Goal: Transaction & Acquisition: Book appointment/travel/reservation

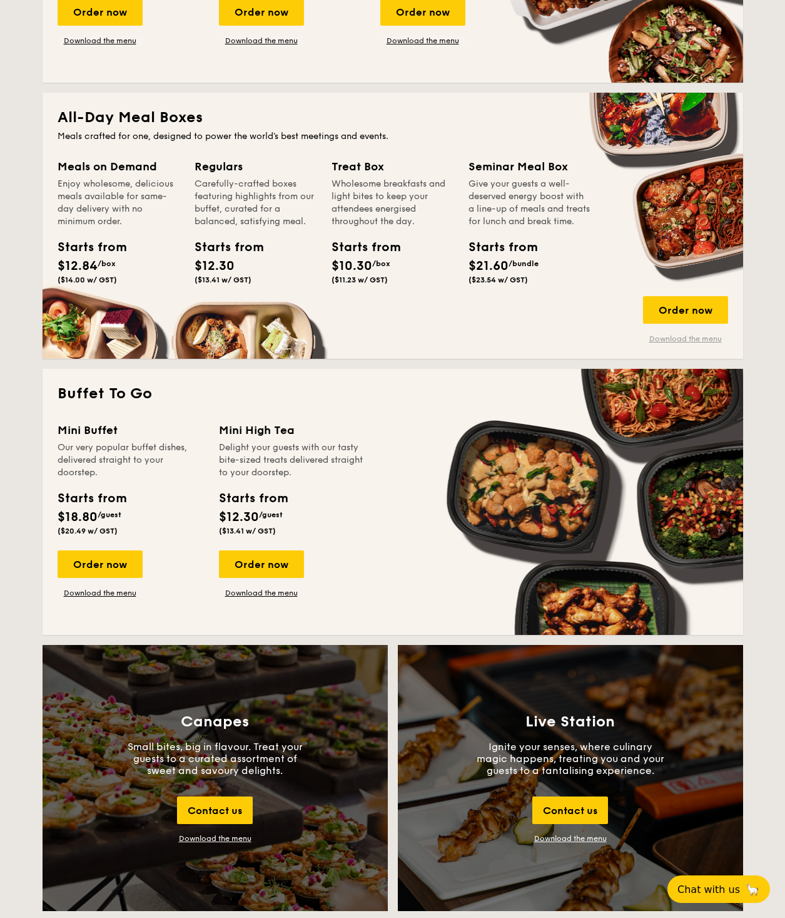
click at [687, 339] on link "Download the menu" at bounding box center [685, 339] width 85 height 10
click at [702, 307] on div "Order now" at bounding box center [685, 310] width 85 height 28
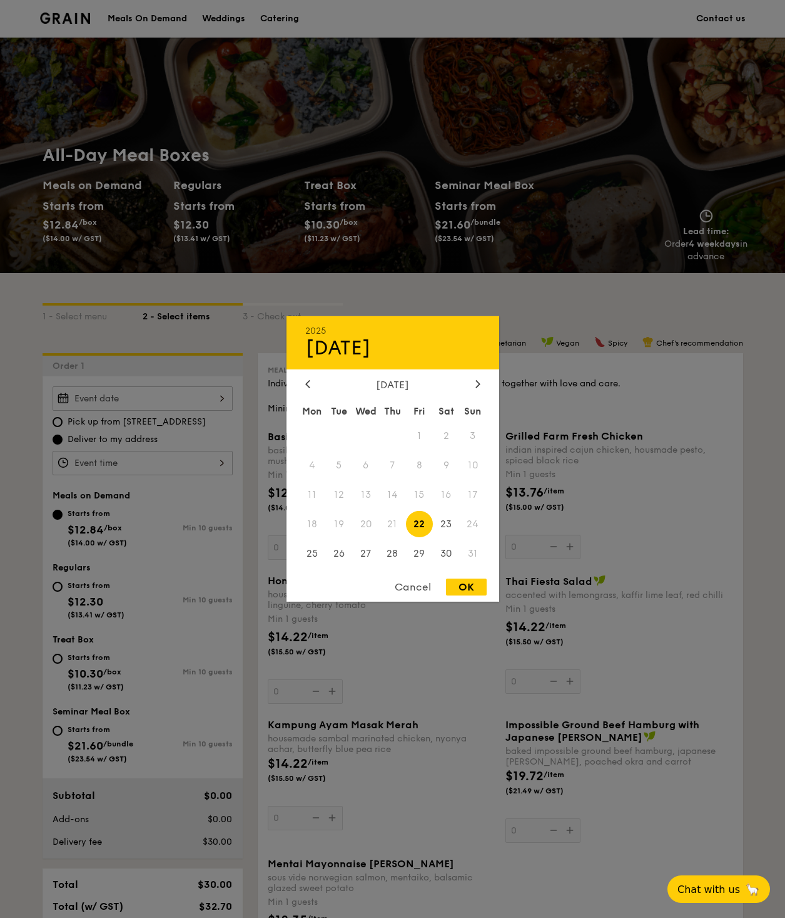
click at [200, 394] on div "2025 Aug [DATE] Tue Wed Thu Fri Sat Sun 1 2 3 4 5 6 7 8 9 10 11 12 13 14 15 16 …" at bounding box center [143, 398] width 180 height 24
click at [476, 382] on icon at bounding box center [478, 383] width 5 height 8
click at [308, 467] on span "8" at bounding box center [312, 465] width 27 height 27
click at [455, 585] on div "OK" at bounding box center [466, 586] width 41 height 17
type input "[DATE]"
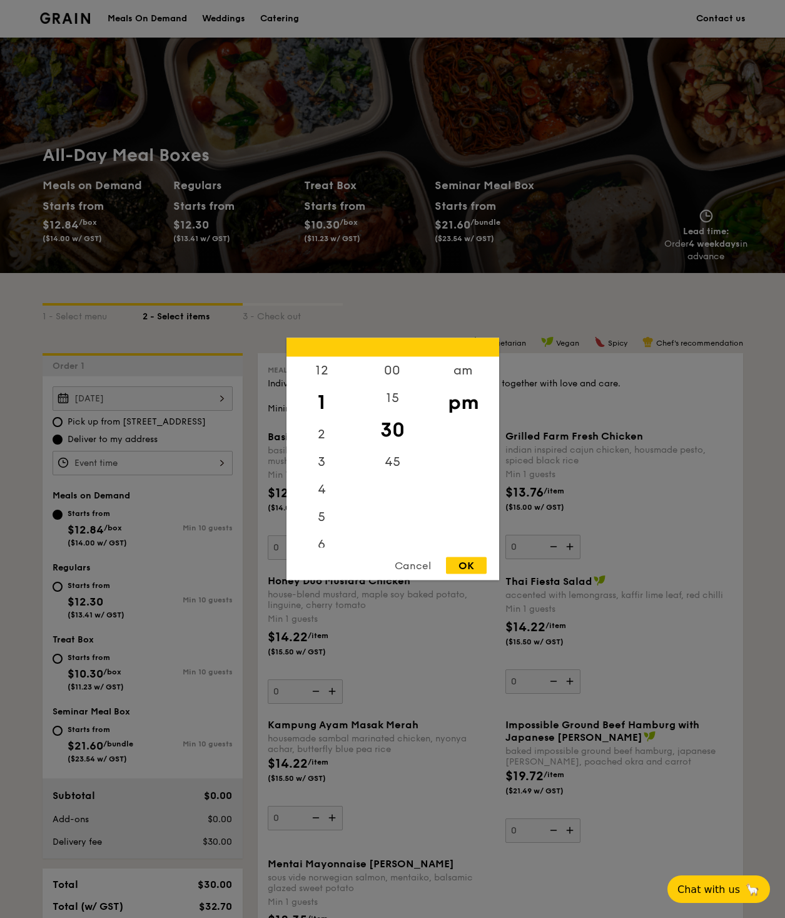
click at [192, 463] on div "12 1 2 3 4 5 6 7 8 9 10 11 00 15 30 45 am pm Cancel OK" at bounding box center [143, 463] width 180 height 24
click at [321, 532] on div "11" at bounding box center [322, 534] width 71 height 28
click at [466, 367] on div "am" at bounding box center [463, 375] width 71 height 36
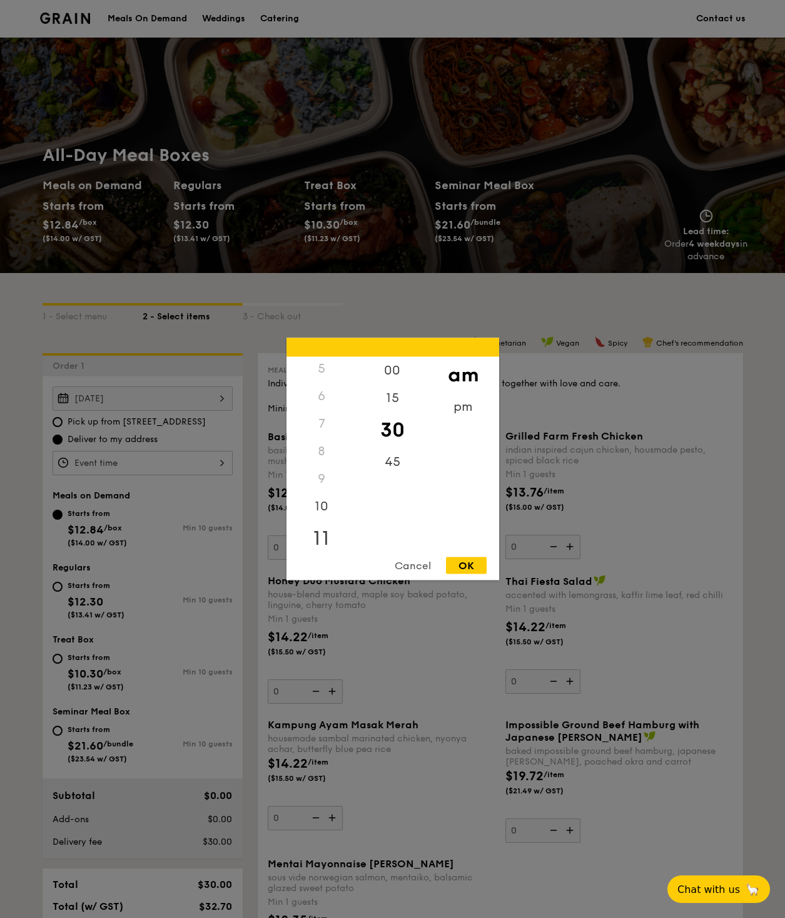
click at [326, 538] on div "11" at bounding box center [322, 538] width 71 height 36
click at [396, 464] on div "45" at bounding box center [392, 466] width 71 height 36
click at [470, 569] on div "OK" at bounding box center [466, 565] width 41 height 17
type input "11:45AM"
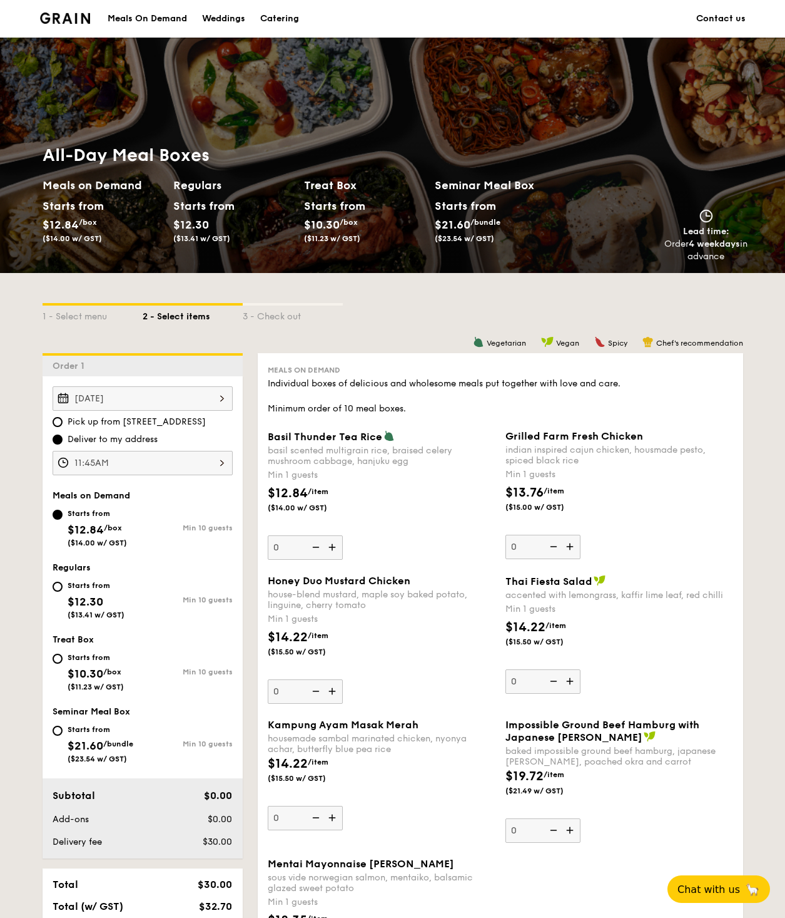
scroll to position [125, 0]
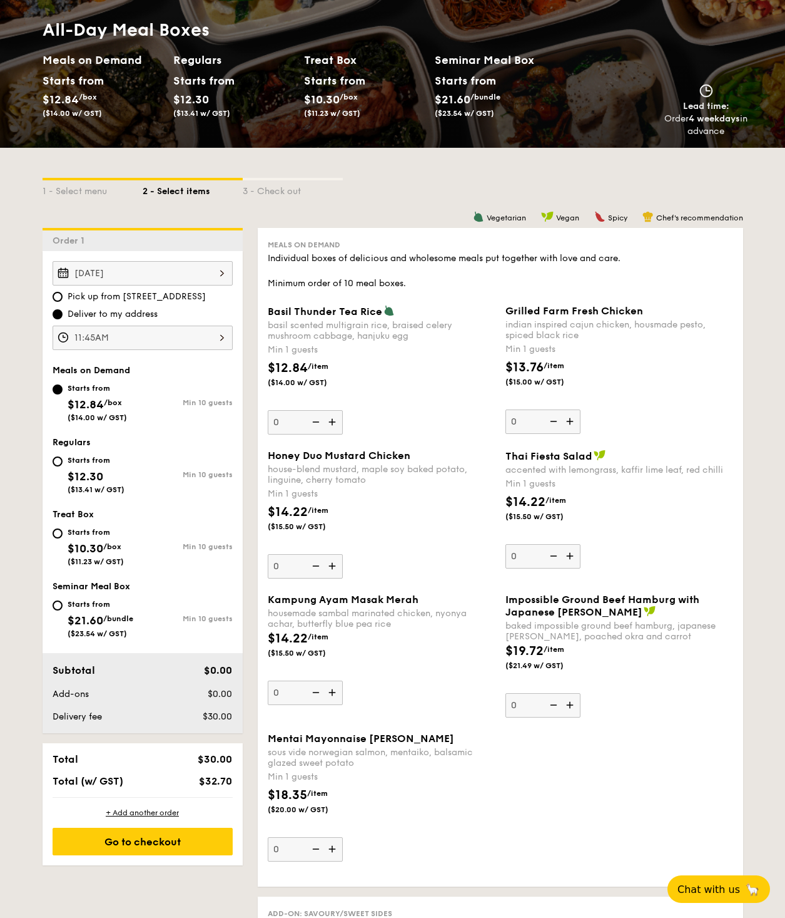
click at [62, 464] on div "Starts from $12.30 ($13.41 w/ GST)" at bounding box center [98, 473] width 90 height 41
click at [62, 464] on input "Starts from $12.30 ($13.41 w/ GST) Min 10 guests" at bounding box center [58, 461] width 10 height 10
radio input "true"
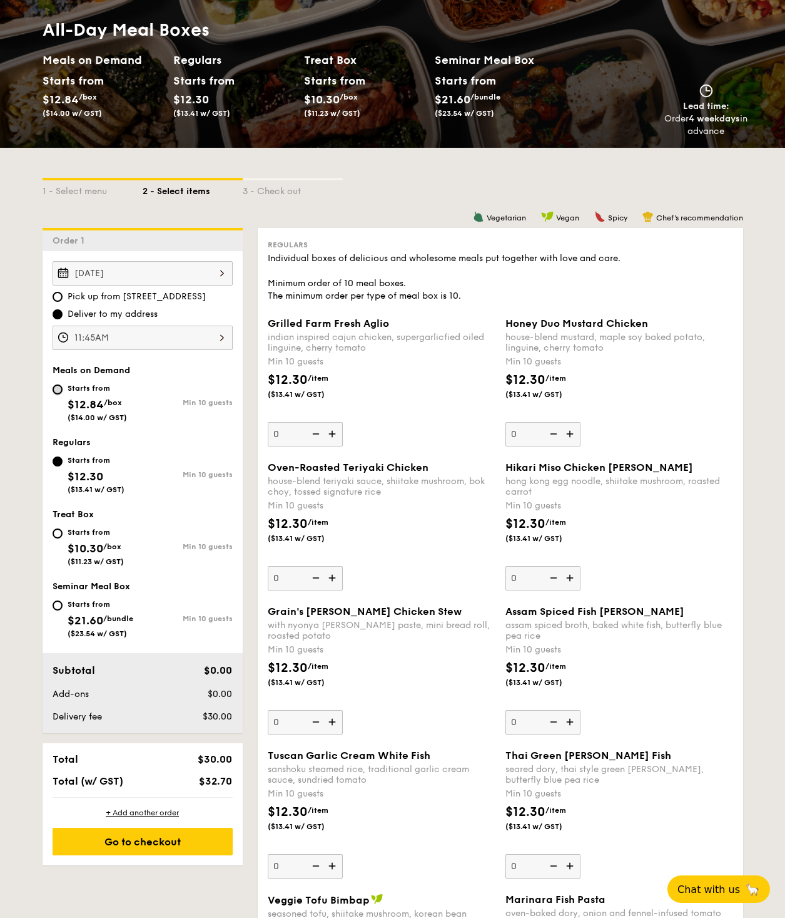
click at [54, 389] on input "Starts from $12.84 /box ($14.00 w/ GST) Min 10 guests" at bounding box center [58, 389] width 10 height 10
radio input "true"
